Goal: Information Seeking & Learning: Learn about a topic

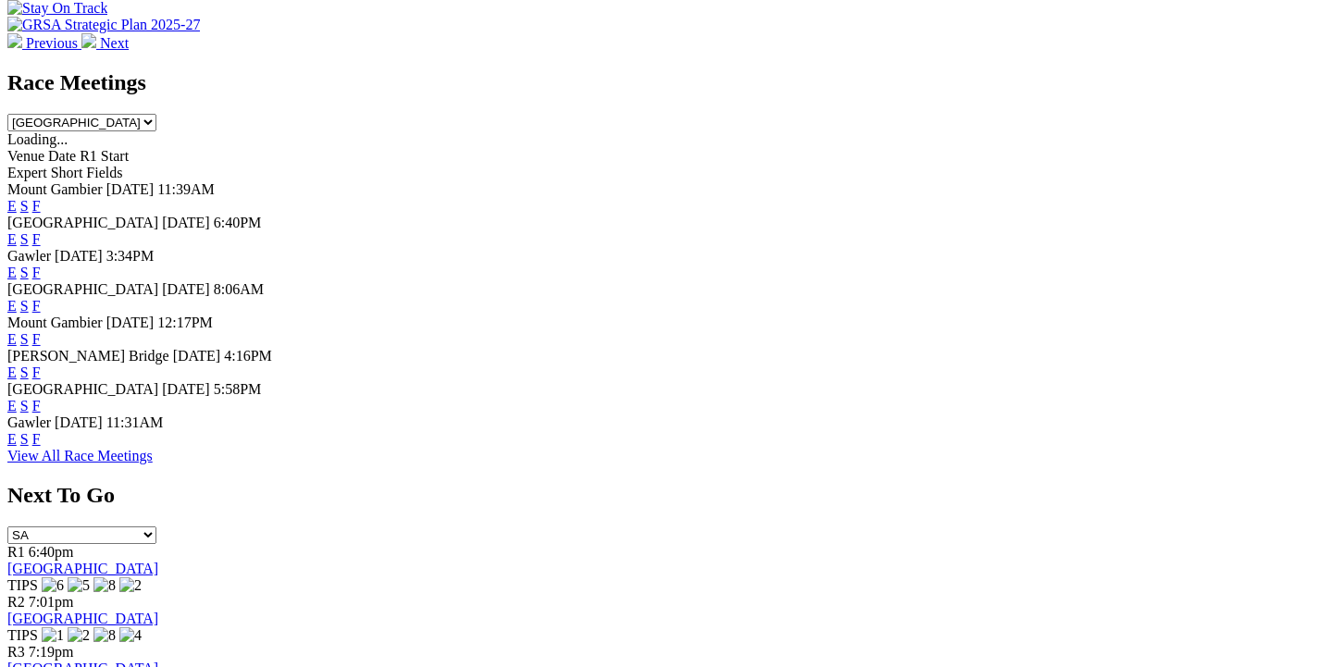
scroll to position [699, 0]
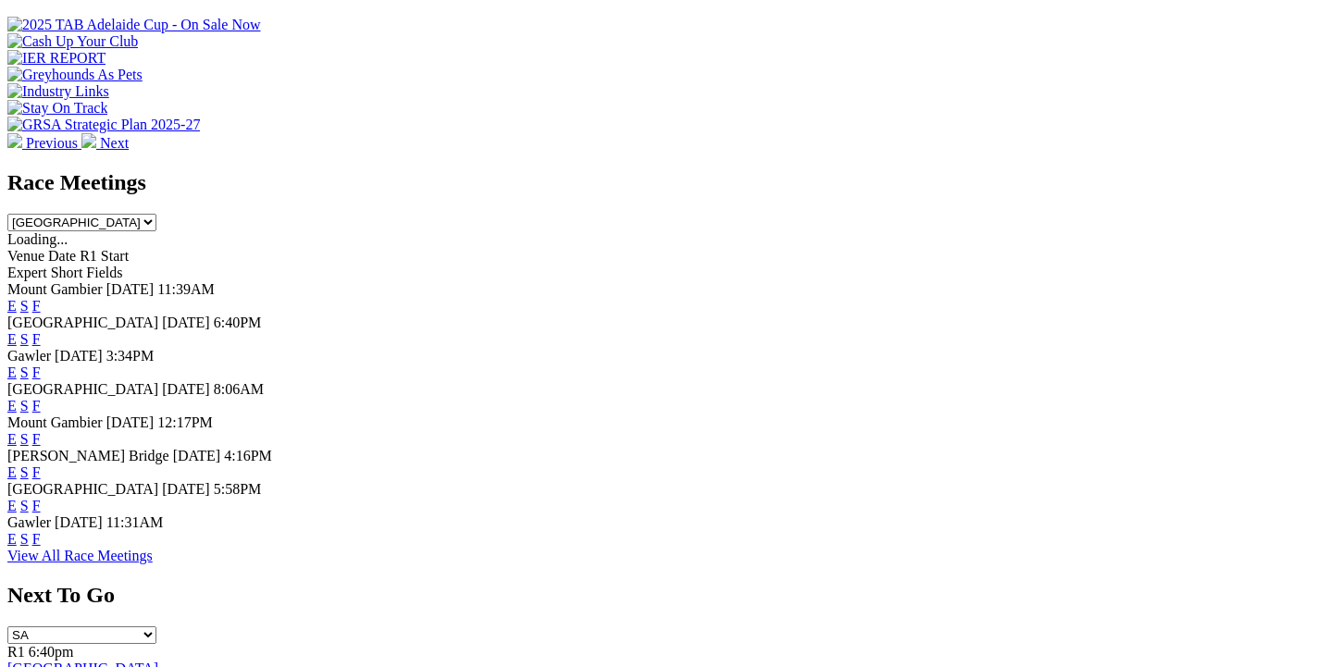
click at [41, 331] on link "F" at bounding box center [36, 339] width 8 height 16
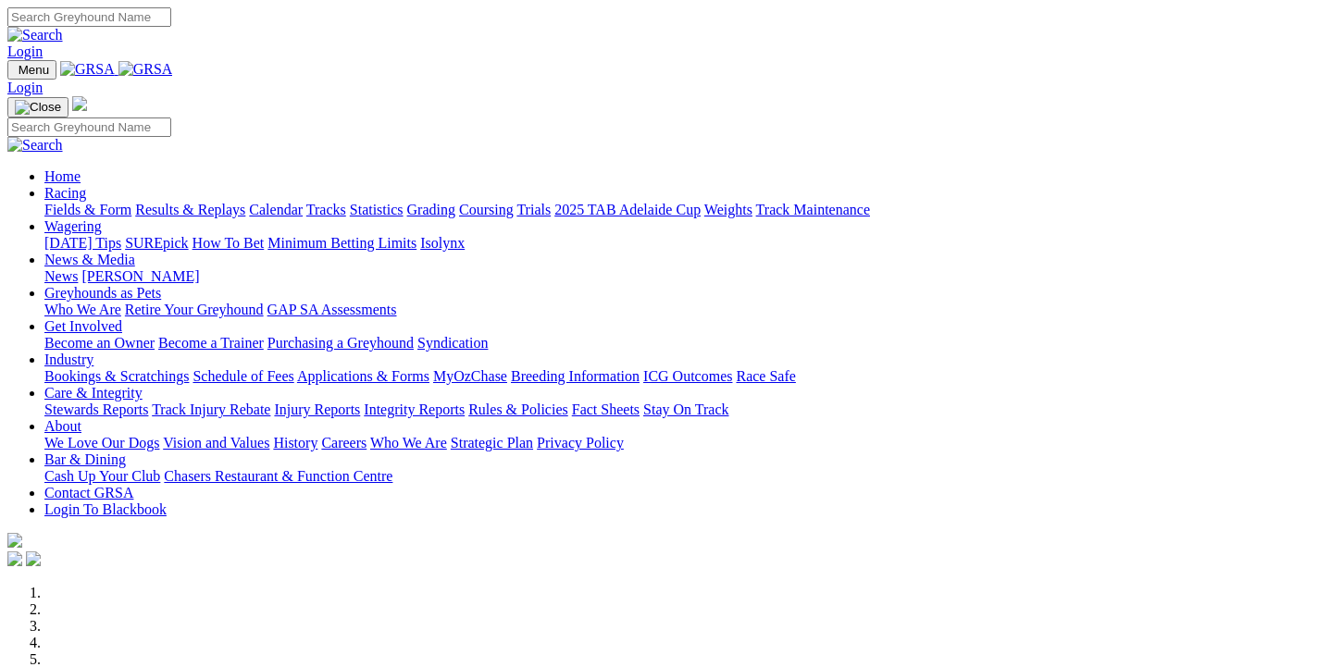
scroll to position [702, 0]
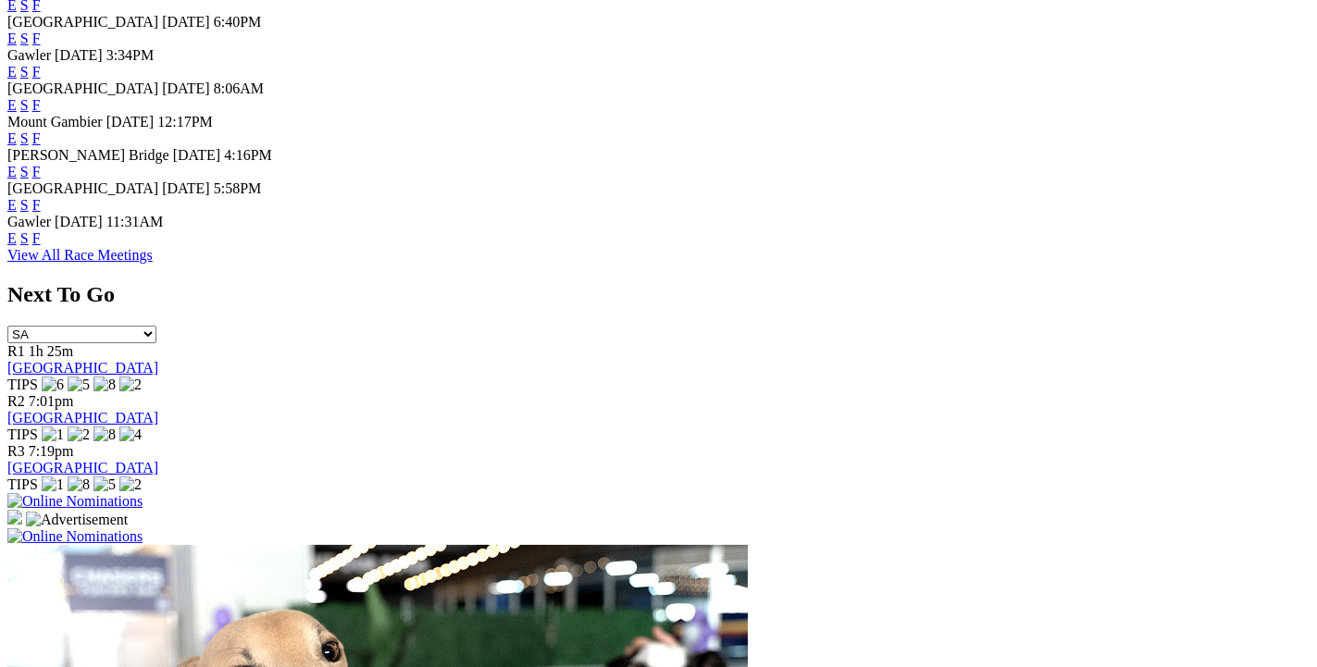
click at [41, 205] on link "F" at bounding box center [36, 205] width 8 height 16
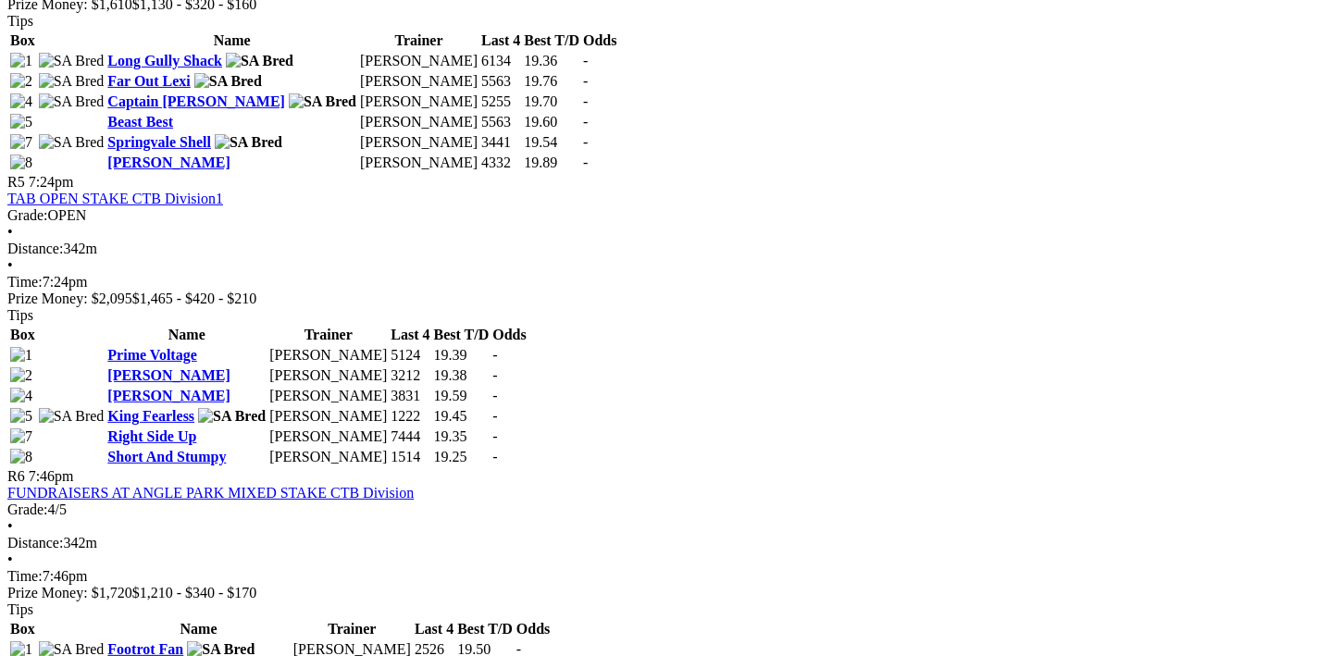
scroll to position [1771, 0]
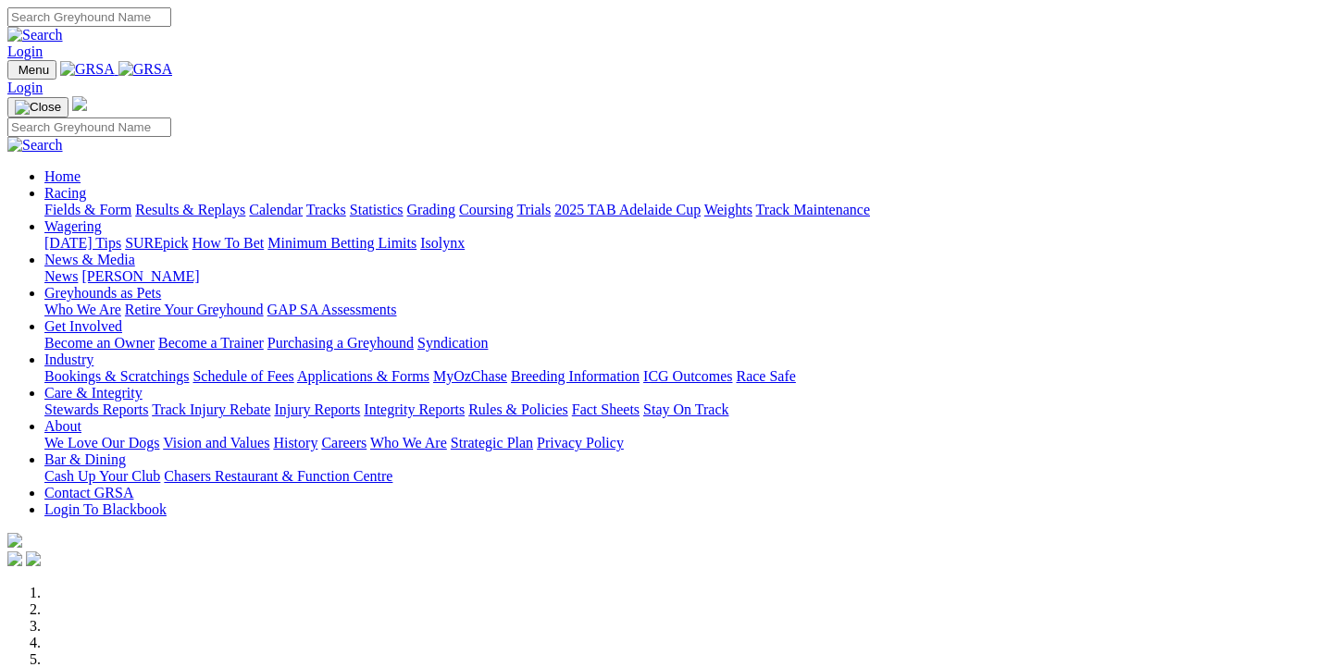
scroll to position [705, 0]
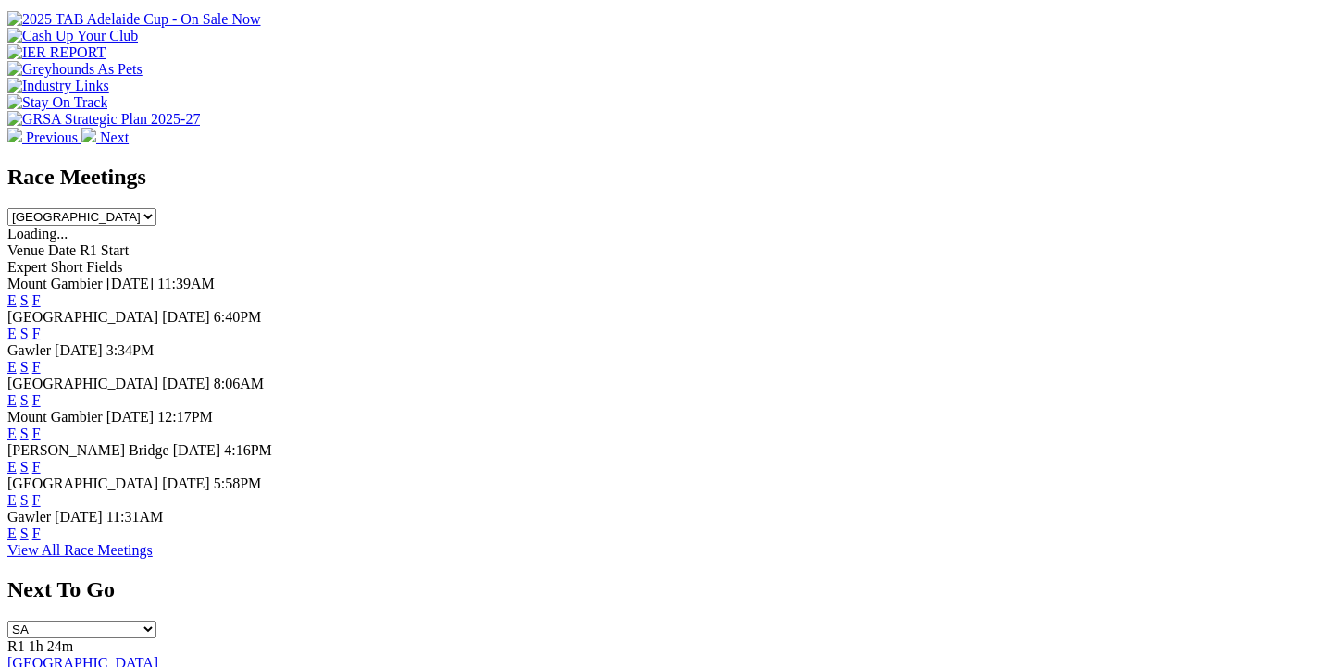
click at [41, 541] on link "F" at bounding box center [36, 534] width 8 height 16
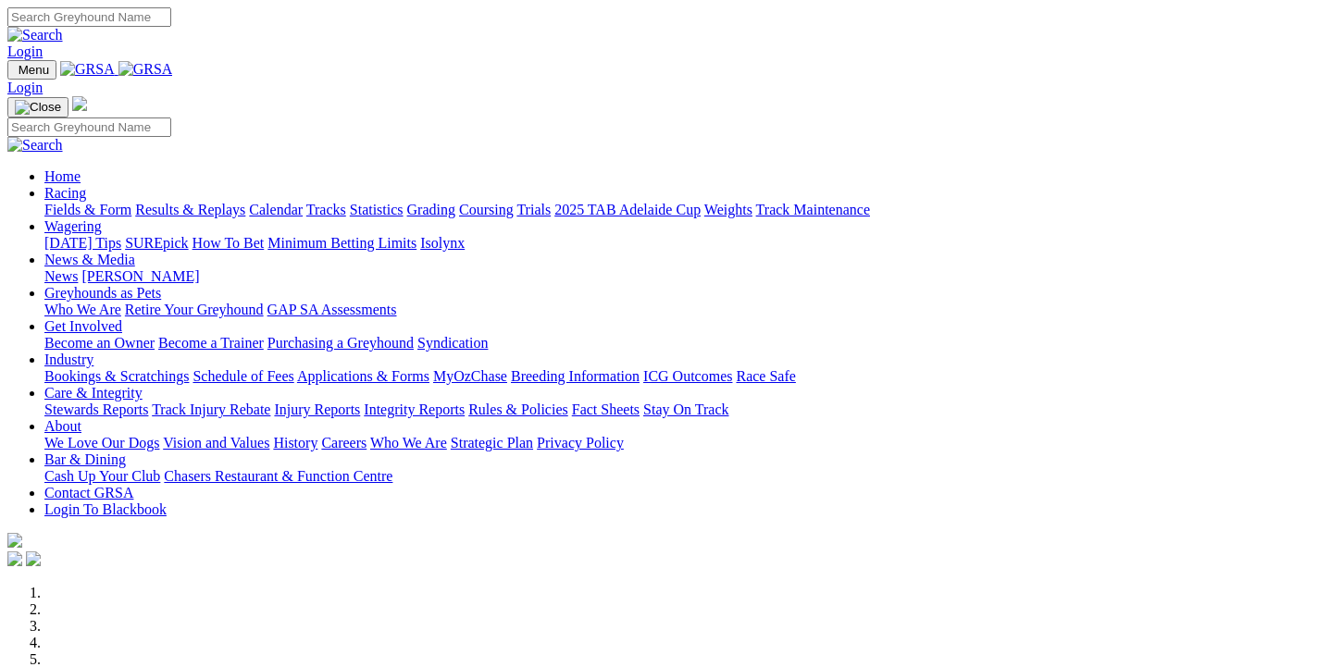
scroll to position [707, 0]
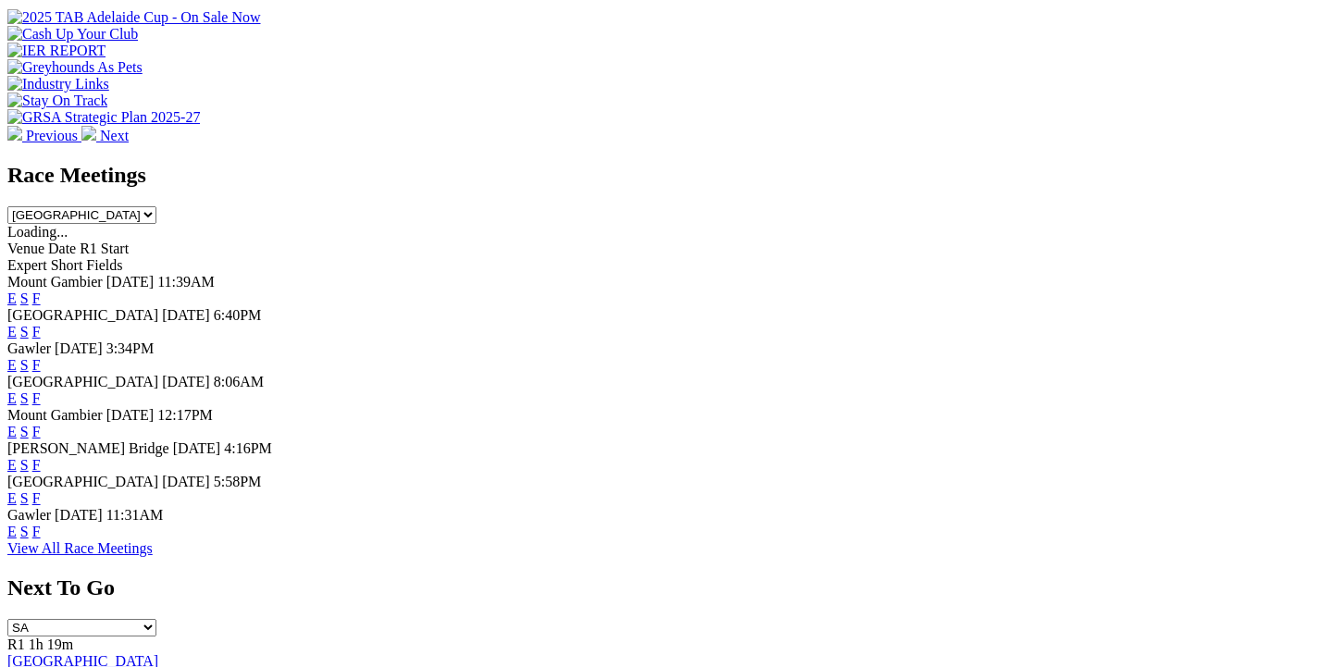
click at [41, 324] on link "F" at bounding box center [36, 332] width 8 height 16
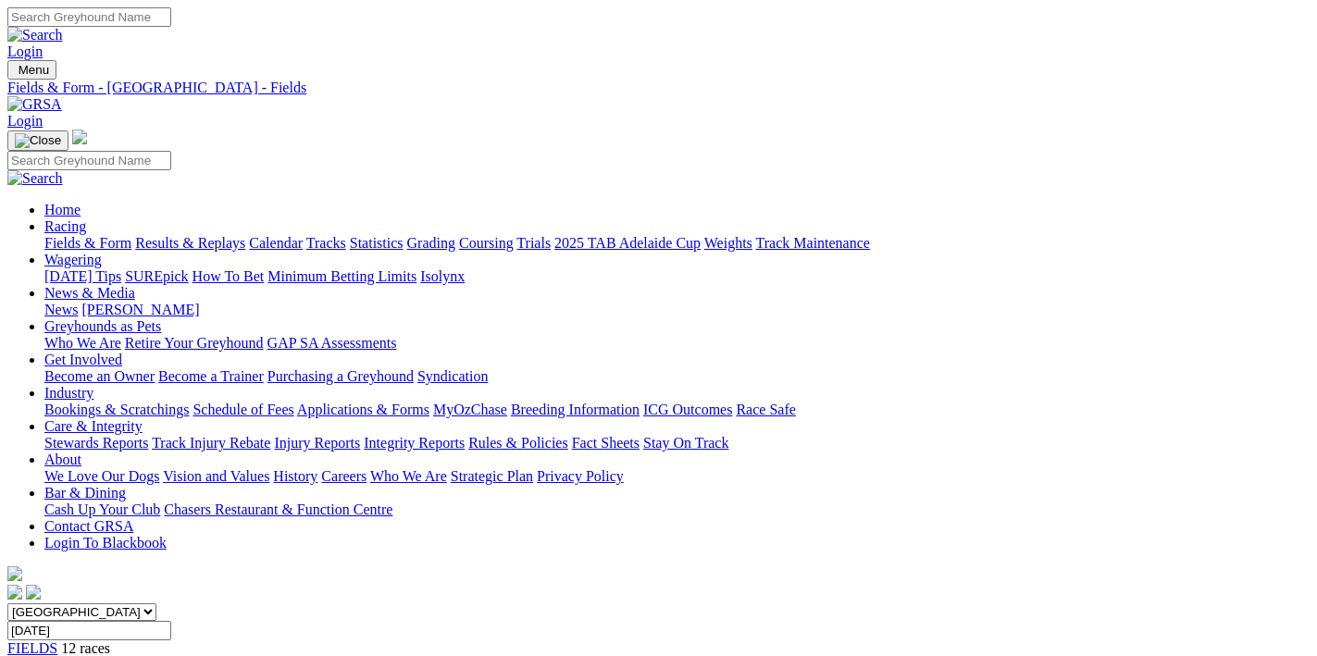
scroll to position [196, 0]
